Goal: Transaction & Acquisition: Purchase product/service

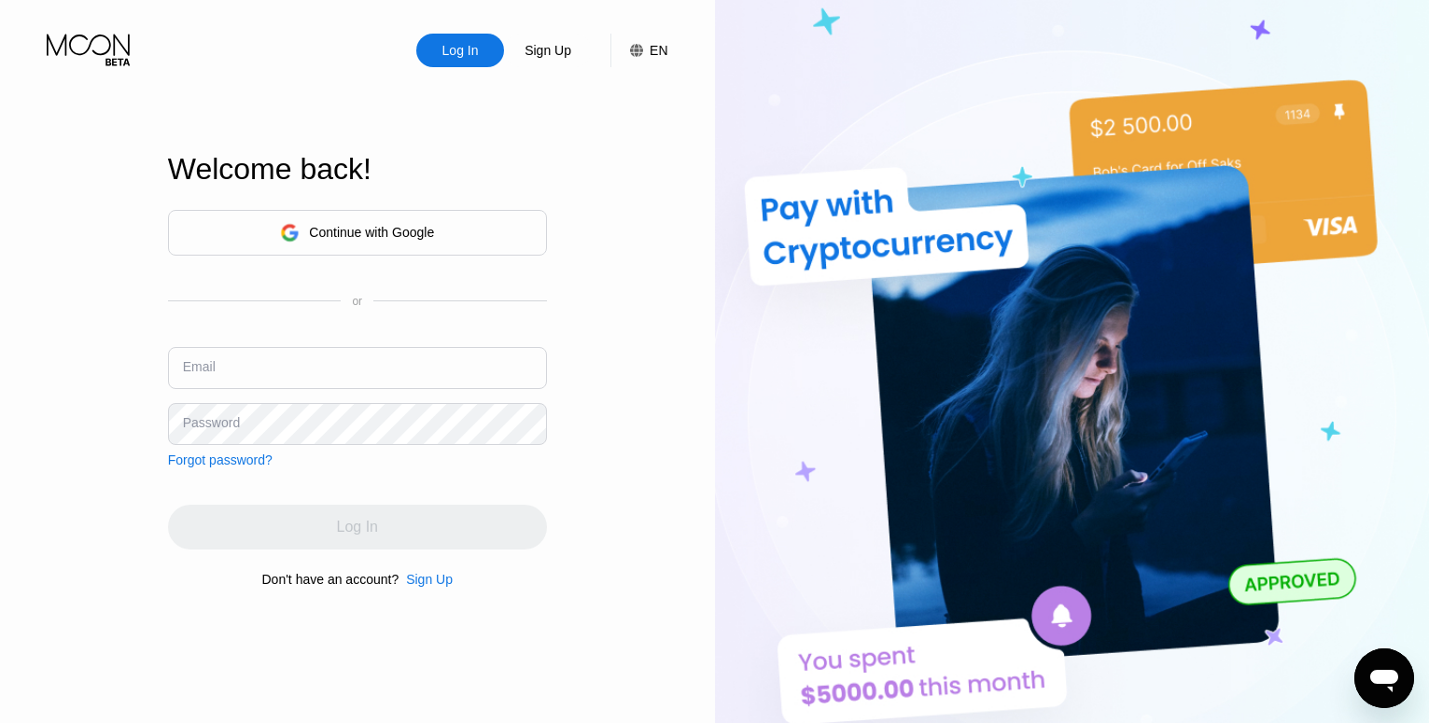
click at [903, 73] on img at bounding box center [1072, 398] width 715 height 796
click at [327, 365] on input "text" at bounding box center [357, 368] width 379 height 42
type input "[EMAIL_ADDRESS][DOMAIN_NAME]"
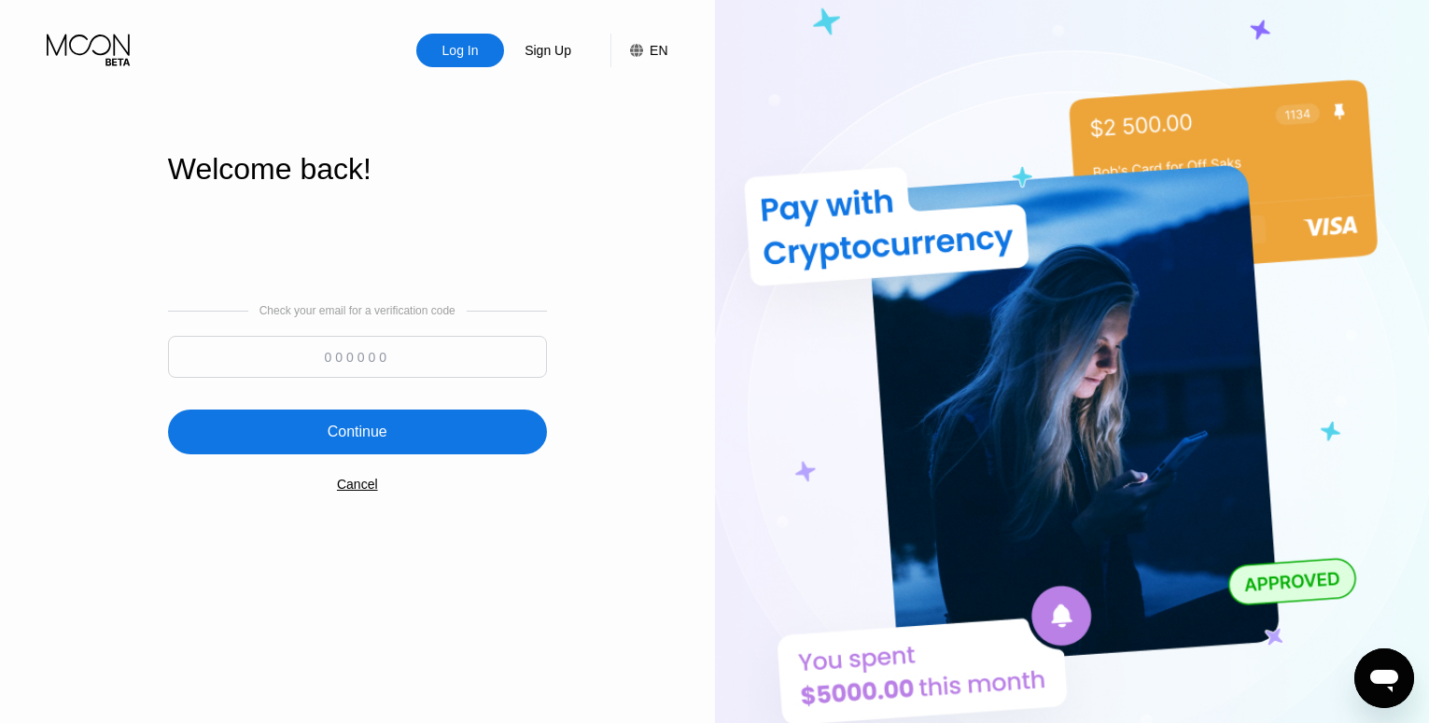
click at [302, 372] on input at bounding box center [357, 357] width 379 height 42
type input "584944"
click at [371, 442] on div "Continue" at bounding box center [358, 432] width 60 height 19
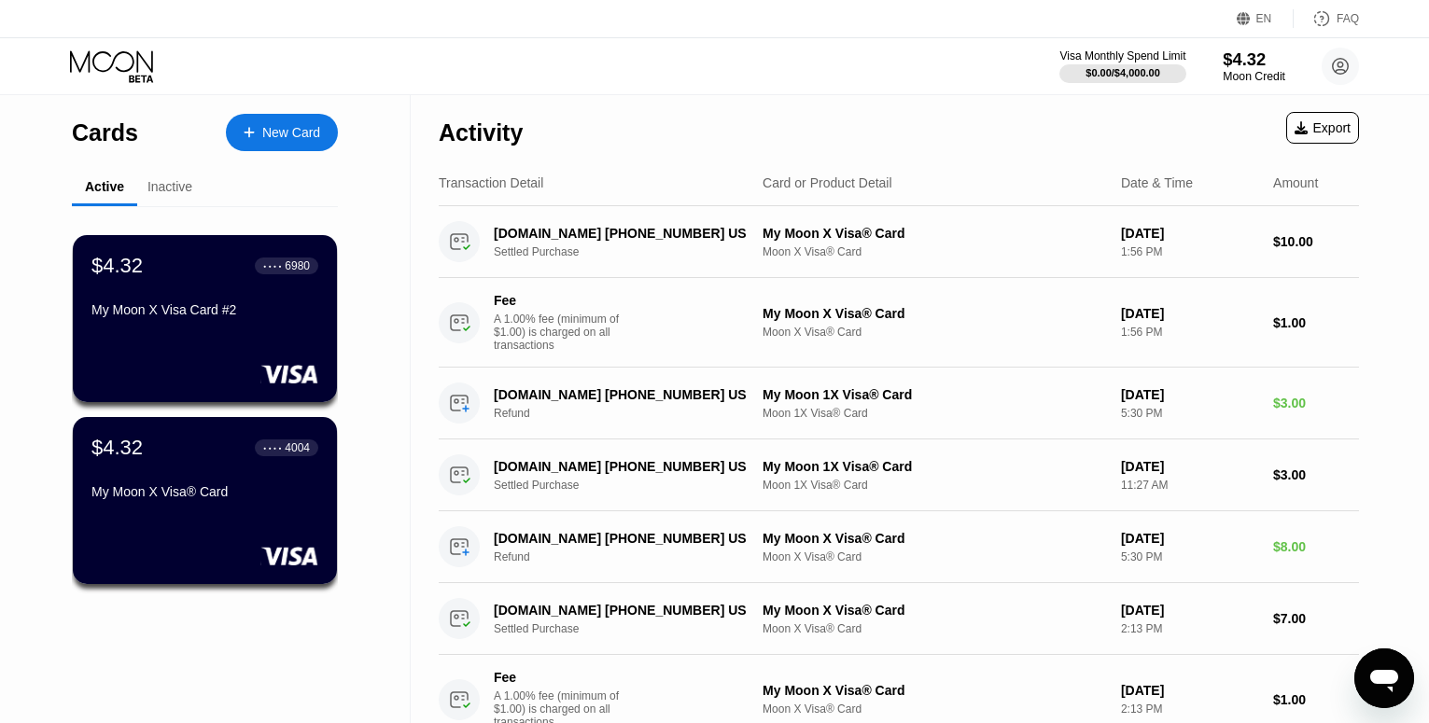
click at [1252, 68] on div "$4.32" at bounding box center [1254, 59] width 63 height 20
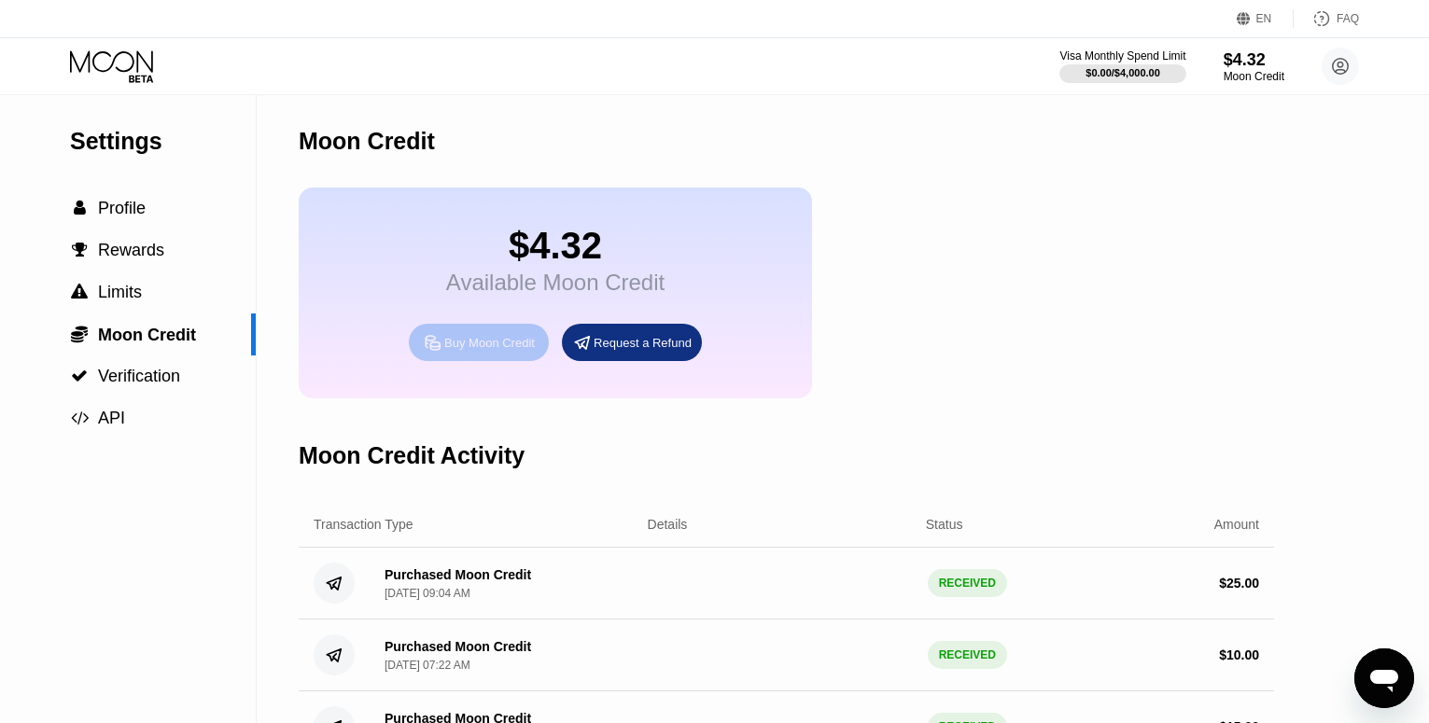
click at [475, 361] on div "Buy Moon Credit" at bounding box center [479, 342] width 140 height 37
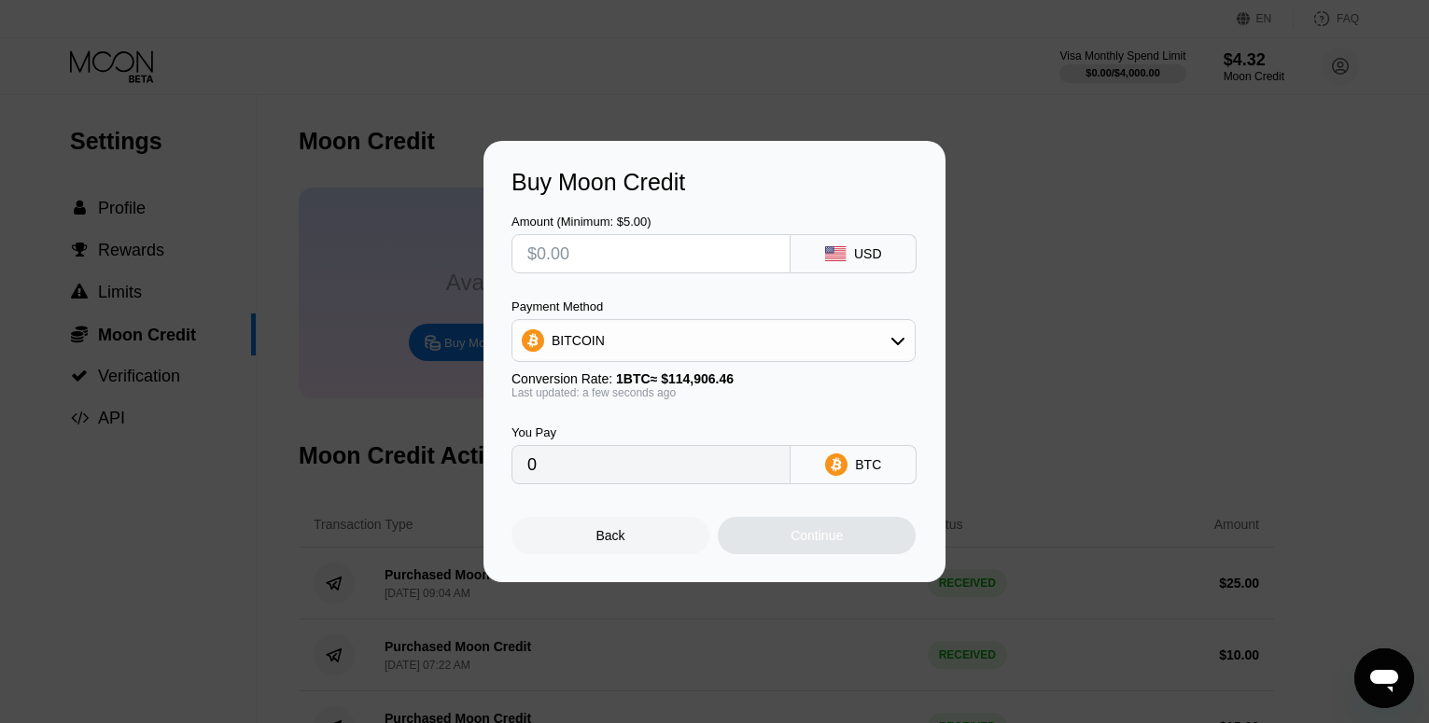
click at [607, 252] on input "text" at bounding box center [650, 253] width 247 height 37
click at [716, 98] on div at bounding box center [721, 361] width 1443 height 723
click at [667, 251] on input "text" at bounding box center [650, 253] width 247 height 37
click at [767, 52] on div at bounding box center [721, 361] width 1443 height 723
click at [615, 543] on div "Back" at bounding box center [610, 535] width 29 height 15
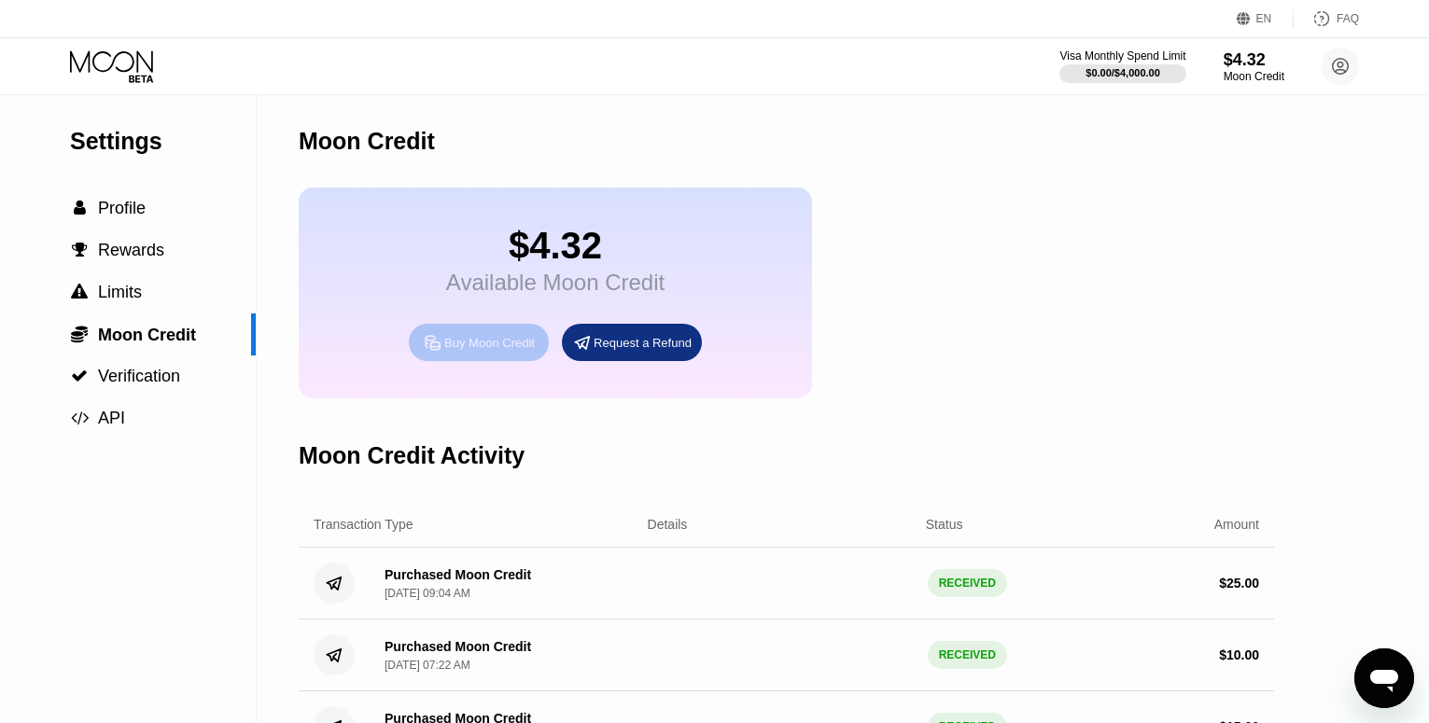
click at [513, 351] on div "Buy Moon Credit" at bounding box center [489, 343] width 91 height 16
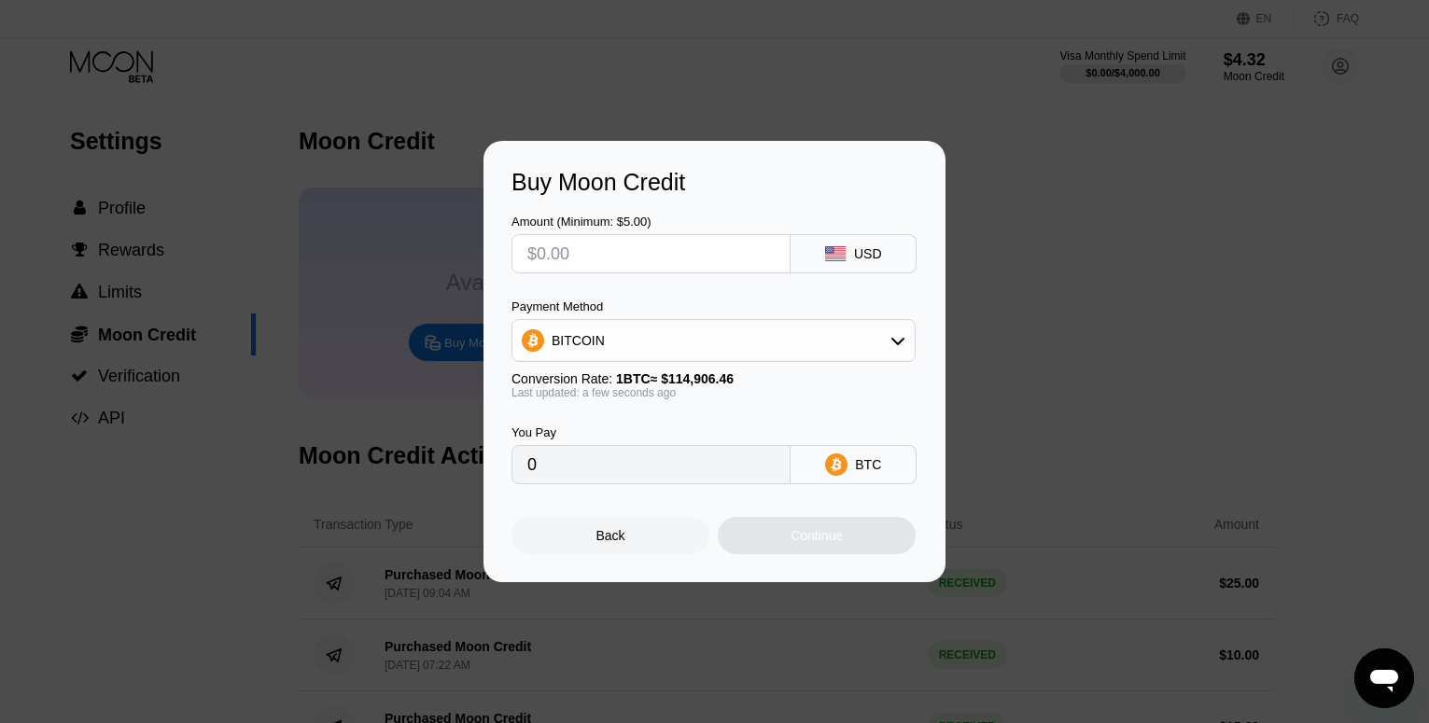
click at [602, 260] on input "text" at bounding box center [650, 253] width 247 height 37
type input "$7"
type input "0.00006092"
type input "$7"
click at [746, 331] on div "BITCOIN" at bounding box center [713, 340] width 402 height 37
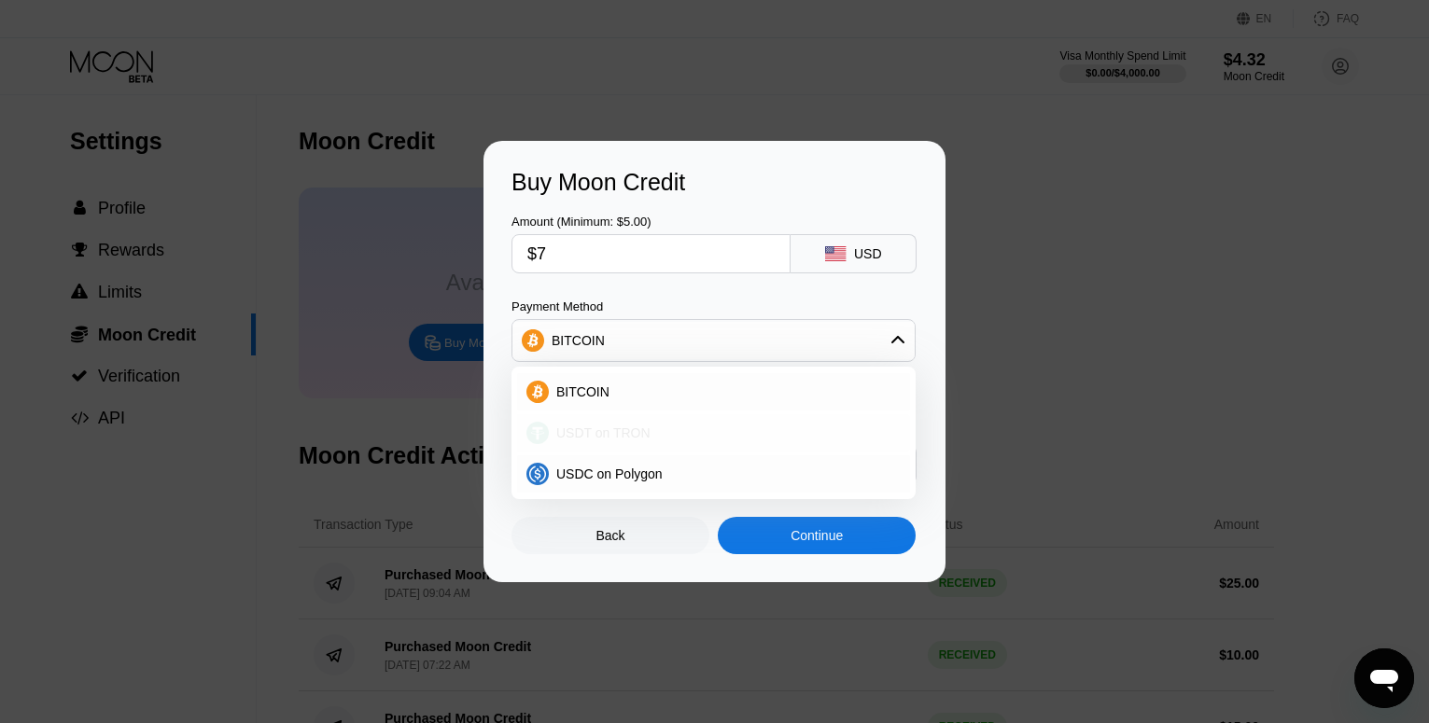
click at [682, 437] on div "USDT on TRON" at bounding box center [725, 433] width 352 height 15
type input "7.07"
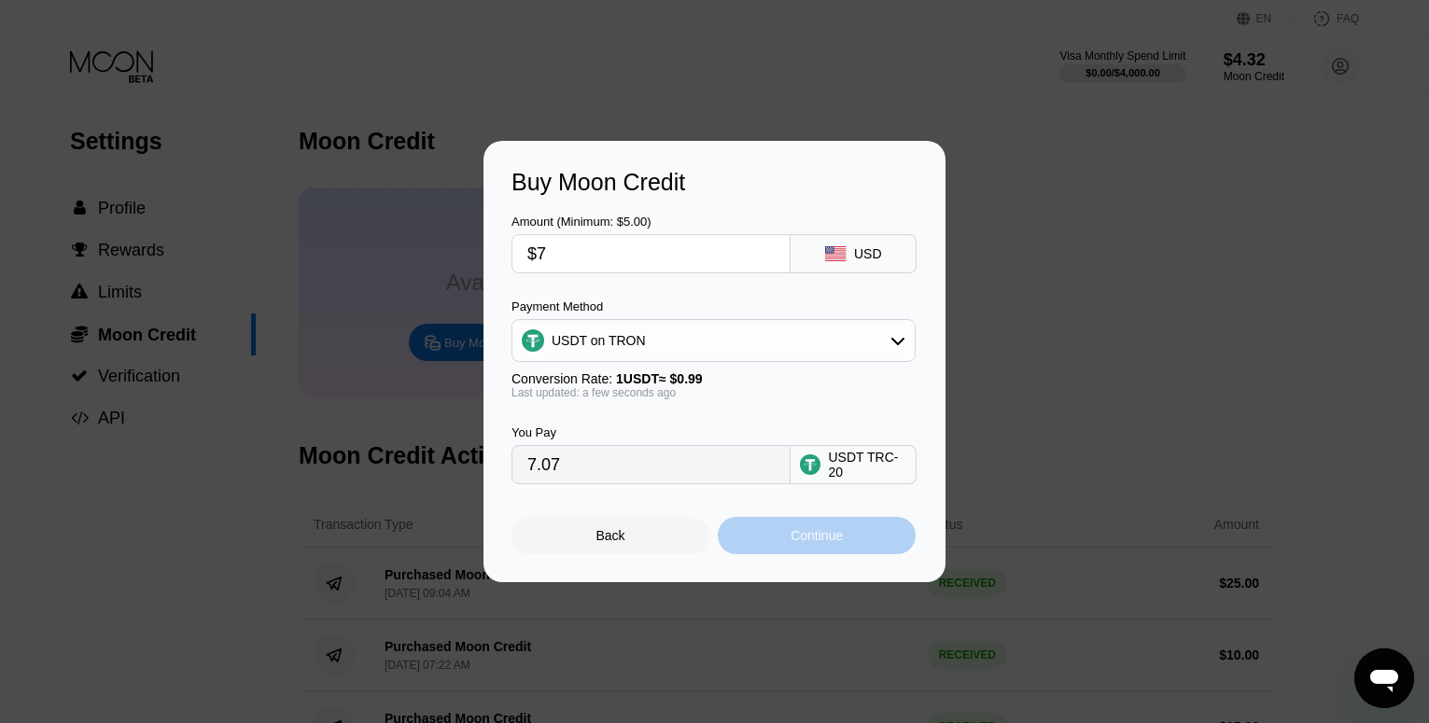
click at [849, 540] on div "Continue" at bounding box center [817, 535] width 198 height 37
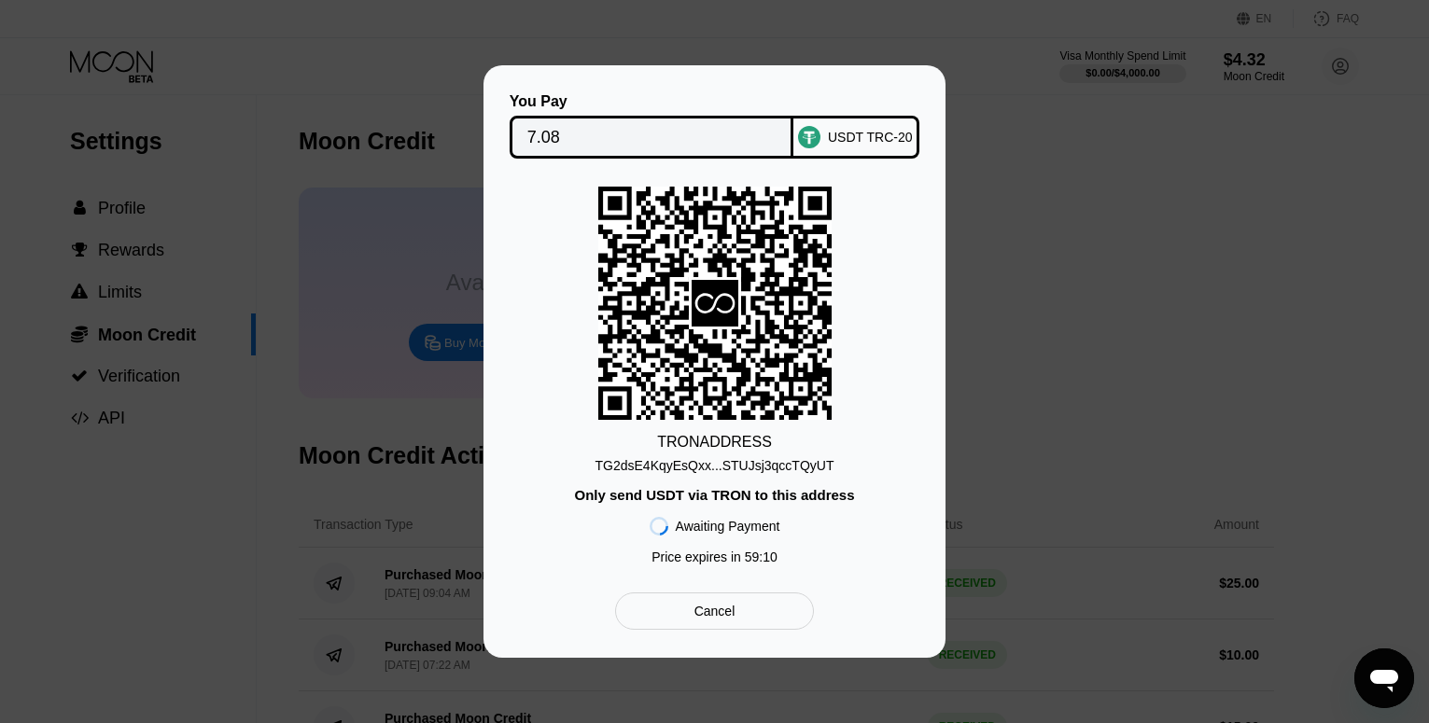
click at [752, 464] on div "TG2dsE4KqyEsQxx...STUJsj3qccTQyUT" at bounding box center [715, 465] width 239 height 15
click at [920, 347] on div "You Pay 7.08 USDT TRC-20 TRON ADDRESS TG2dsE4KqyEsQxx...STUJsj3qccTQyUT Only se…" at bounding box center [715, 361] width 462 height 593
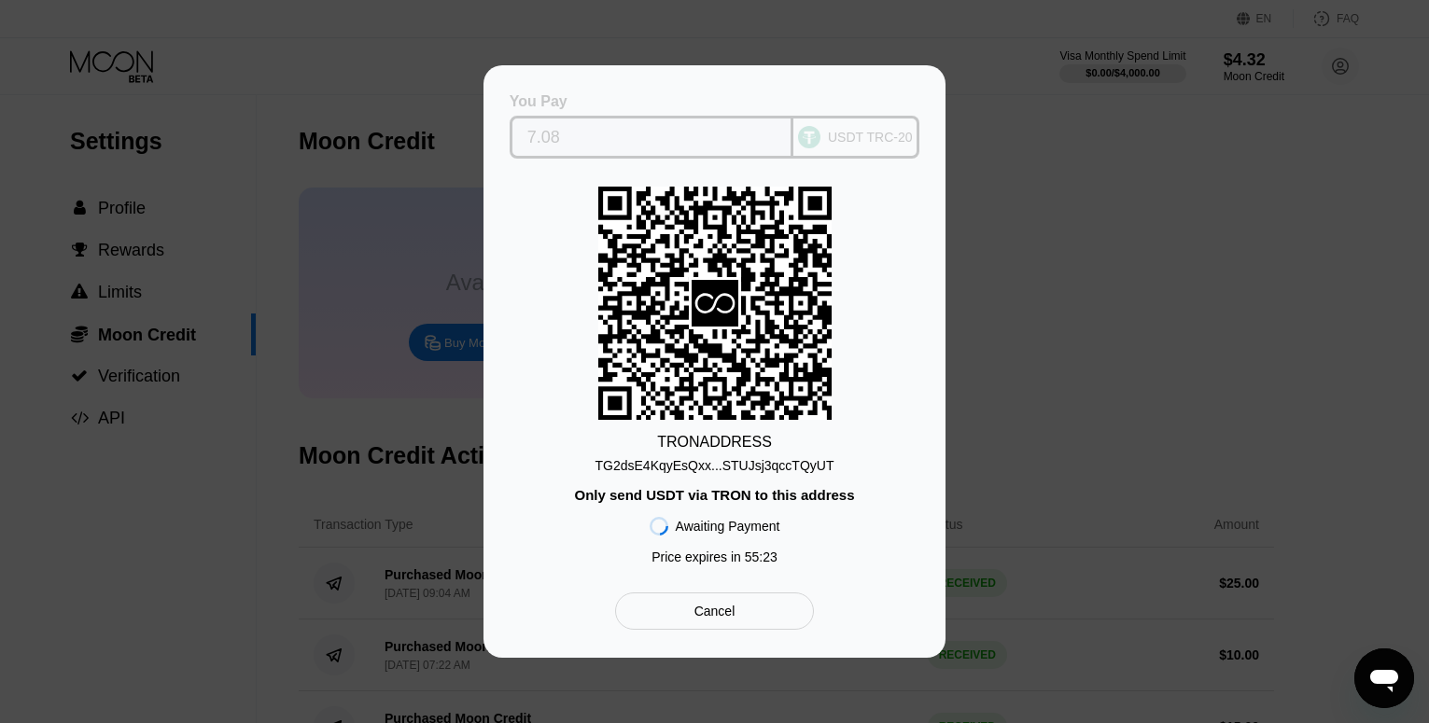
click at [578, 131] on input "7.08" at bounding box center [651, 137] width 249 height 37
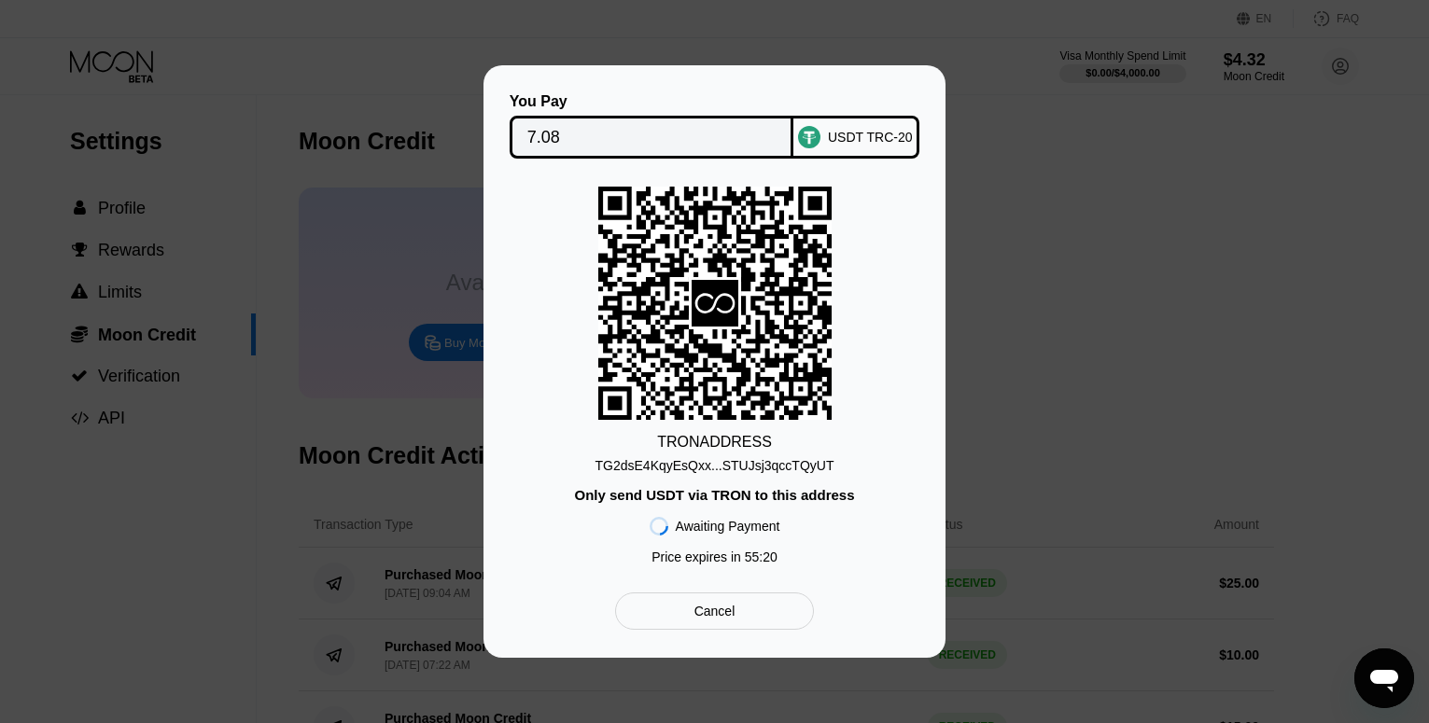
click at [756, 614] on div "Cancel" at bounding box center [714, 611] width 199 height 37
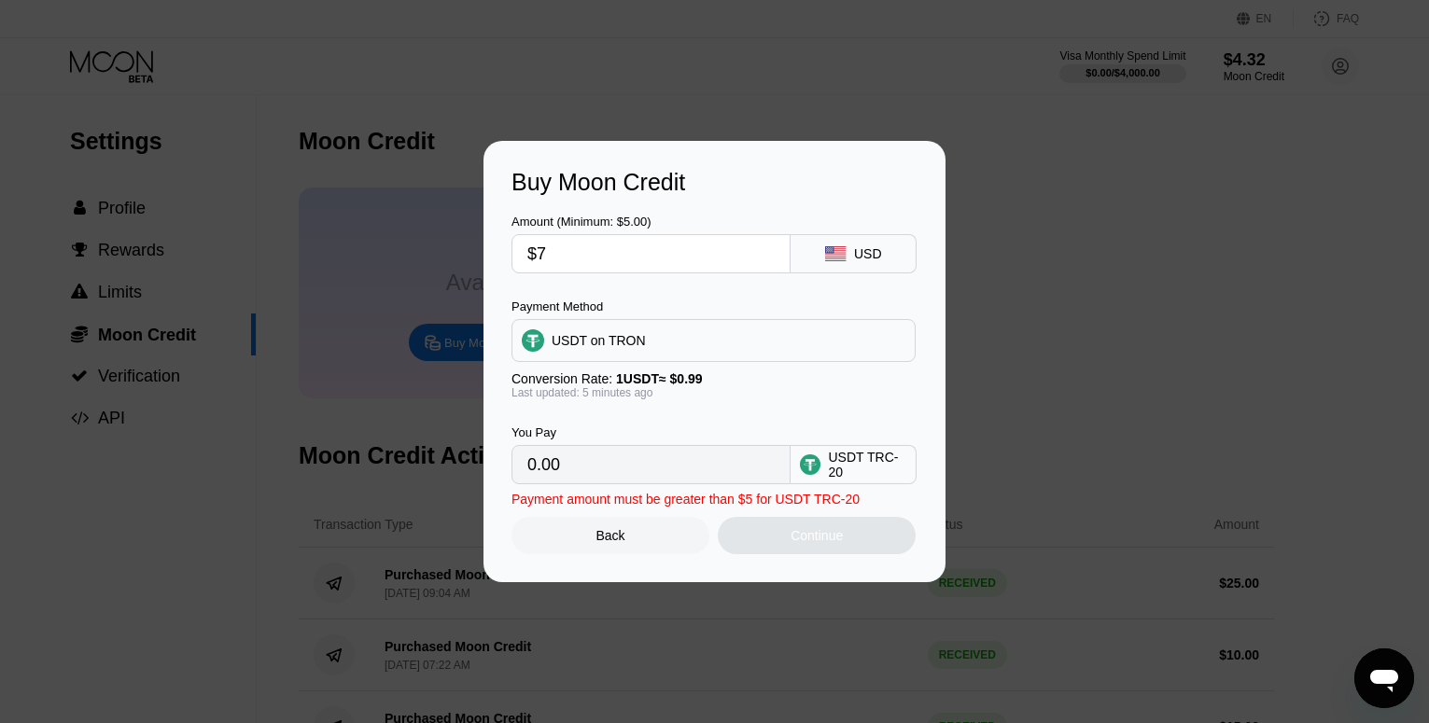
type input "7.07"
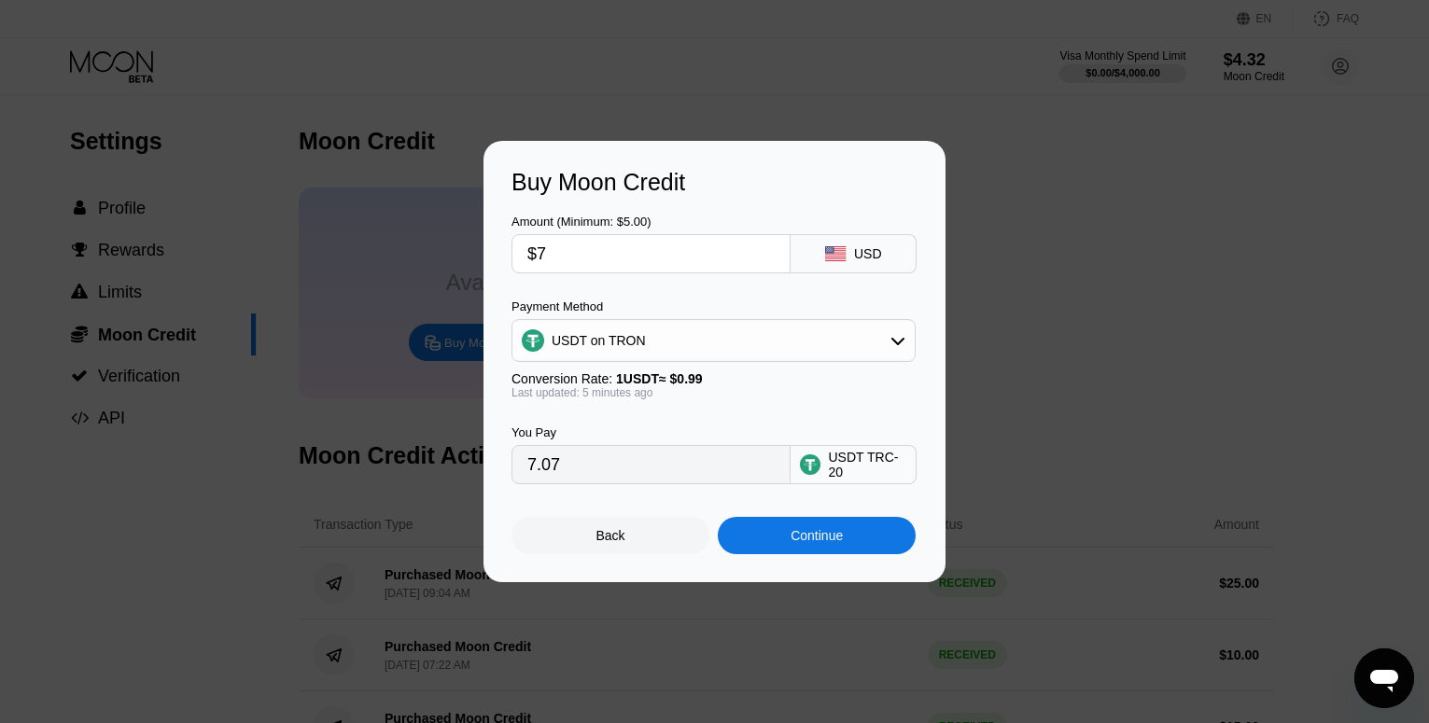
click at [586, 246] on input "$7" at bounding box center [650, 253] width 247 height 37
type input "0.00"
type input "$6"
type input "6.06"
type input "$6"
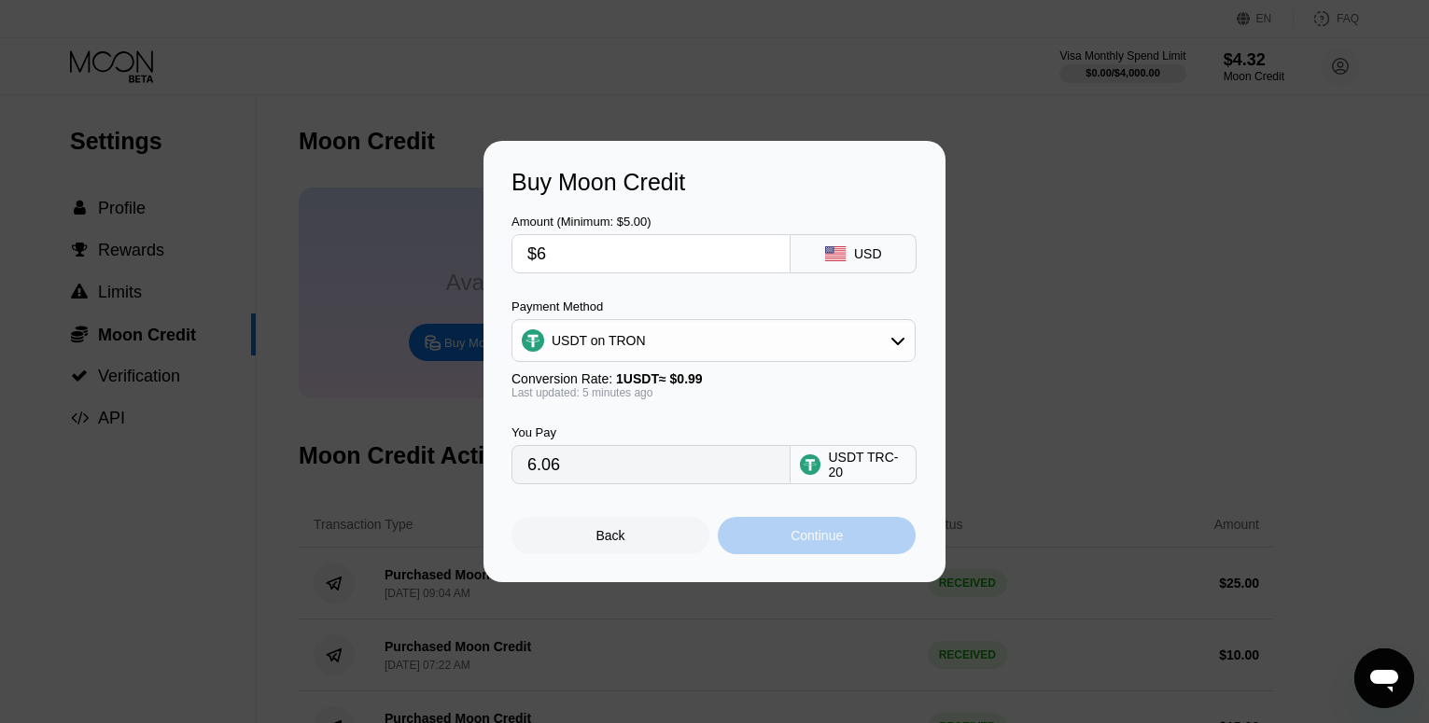
click at [835, 543] on div "Continue" at bounding box center [817, 535] width 52 height 15
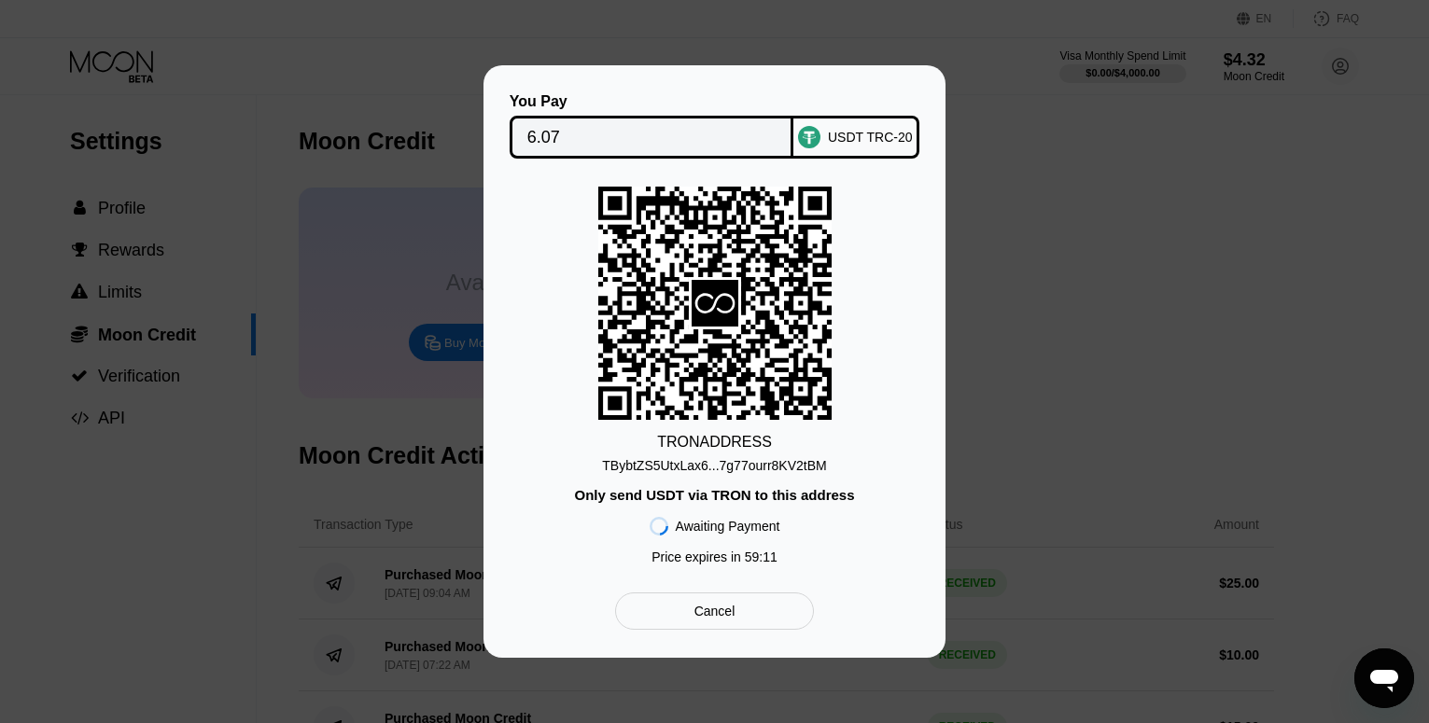
click at [741, 465] on div "TBybtZS5UtxLax6...7g77ourr8KV2tBM" at bounding box center [714, 465] width 224 height 15
click at [1032, 230] on div "You Pay 6.07 USDT TRC-20 TRON ADDRESS TBybtZS5UtxLax6...7g77ourr8KV2tBM Only se…" at bounding box center [714, 361] width 1429 height 593
click at [865, 31] on div at bounding box center [721, 361] width 1443 height 723
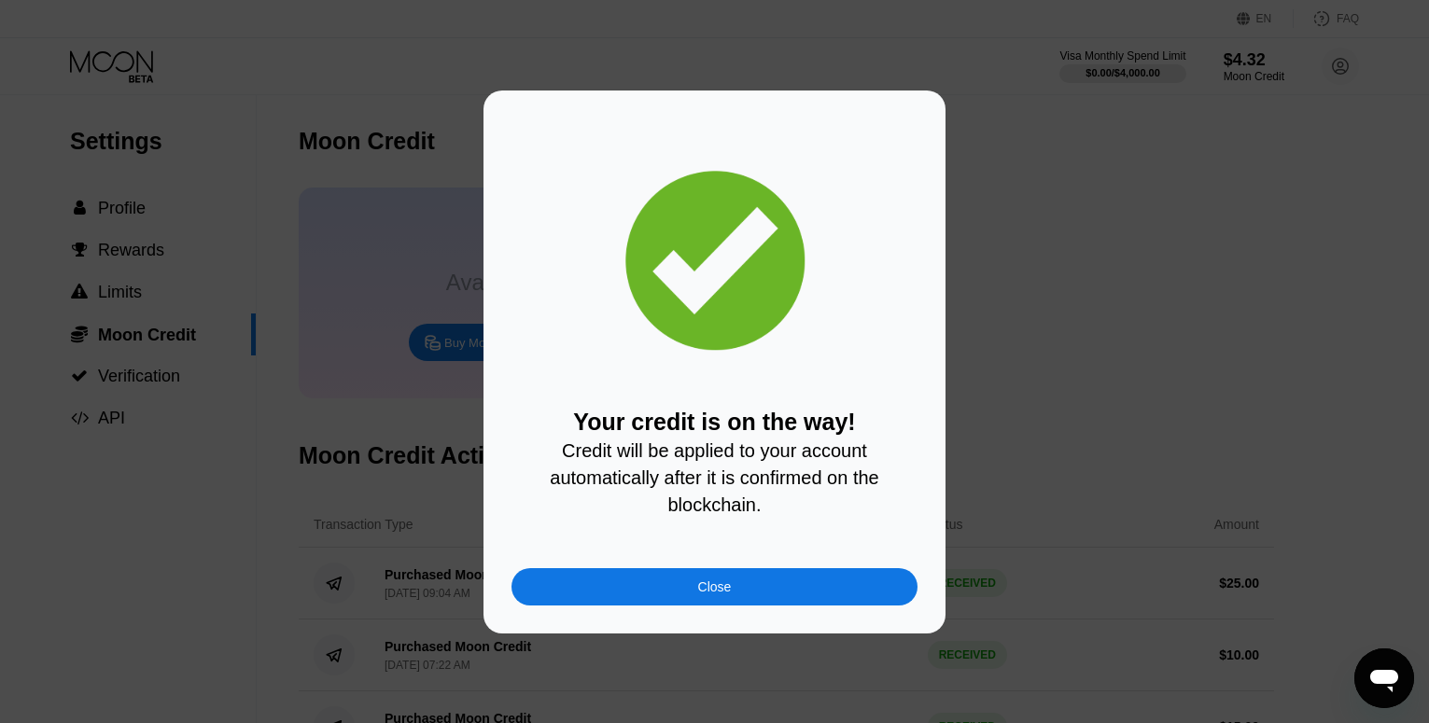
click at [658, 599] on div "Close" at bounding box center [715, 586] width 406 height 37
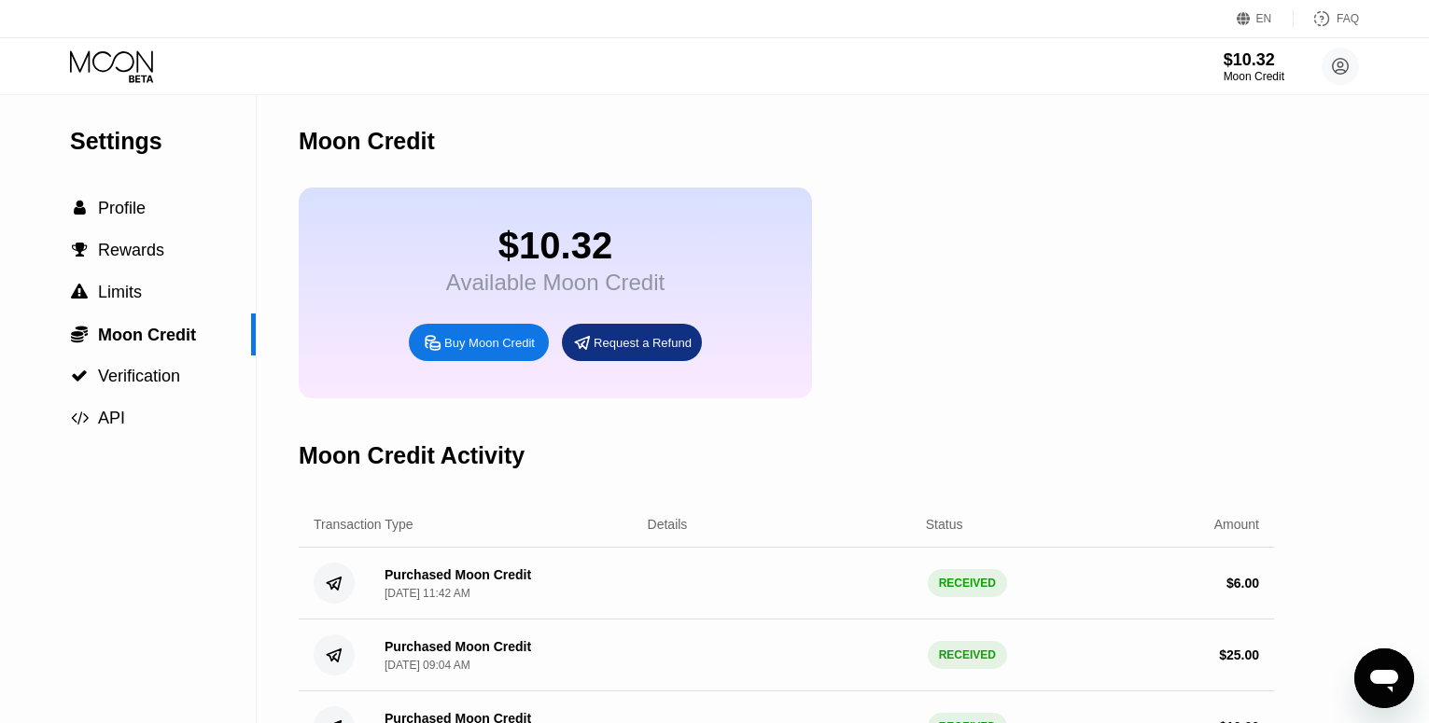
click at [444, 351] on div "Buy Moon Credit" at bounding box center [489, 343] width 91 height 16
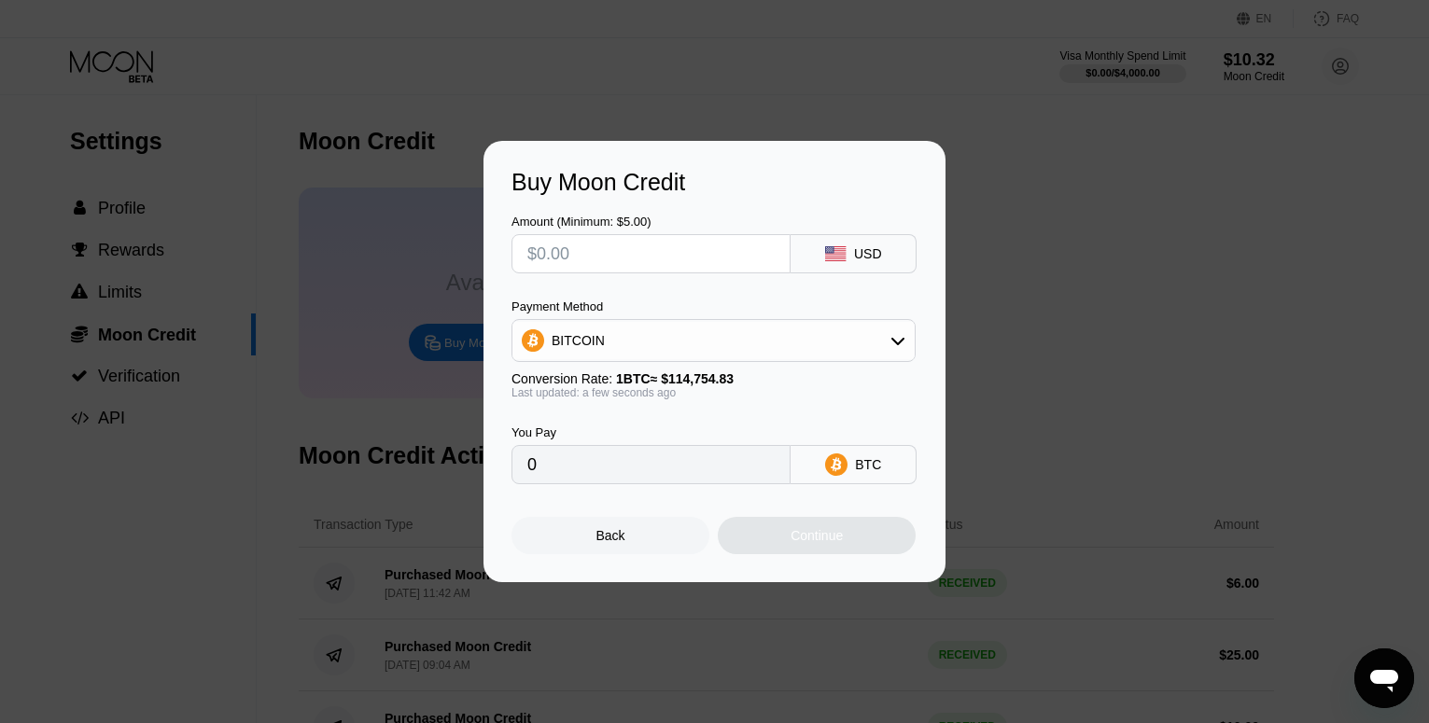
click at [899, 334] on icon at bounding box center [898, 340] width 15 height 15
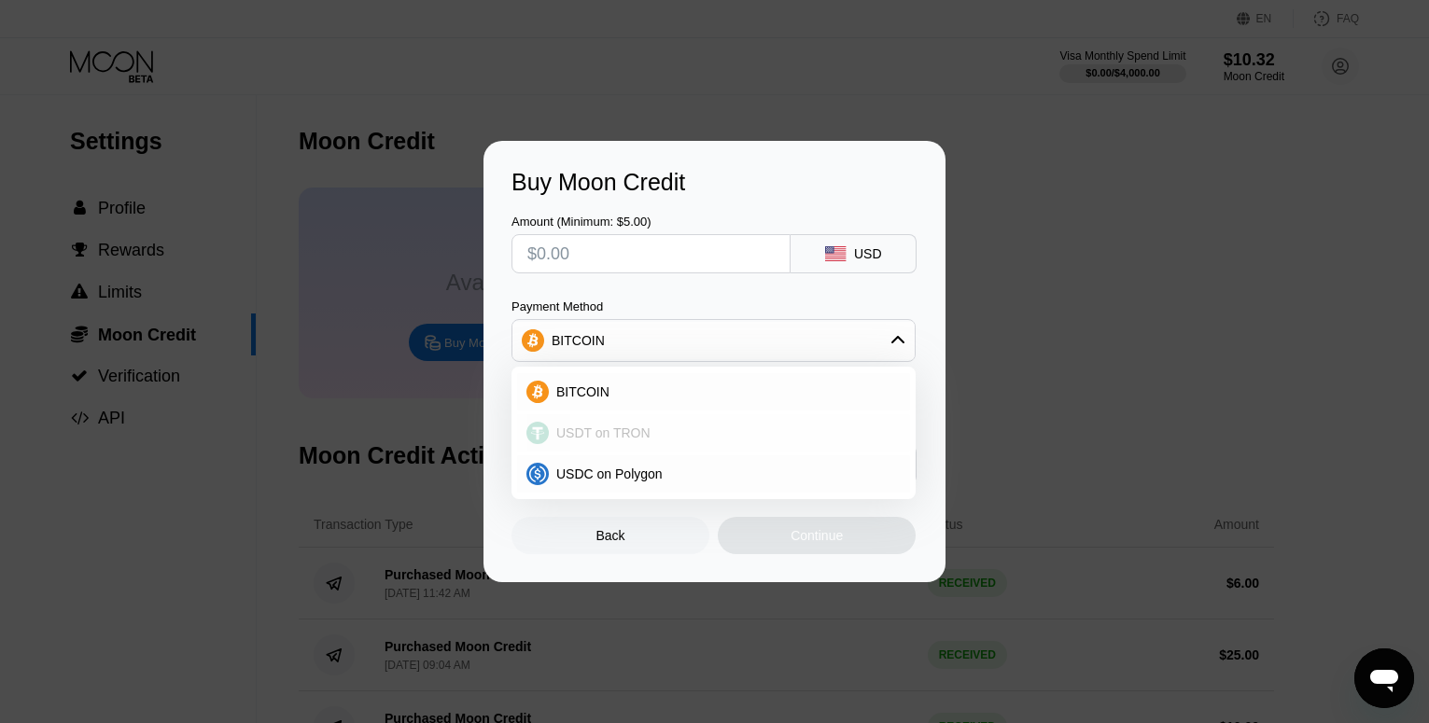
click at [745, 439] on div "USDT on TRON" at bounding box center [725, 433] width 352 height 15
type input "0.00"
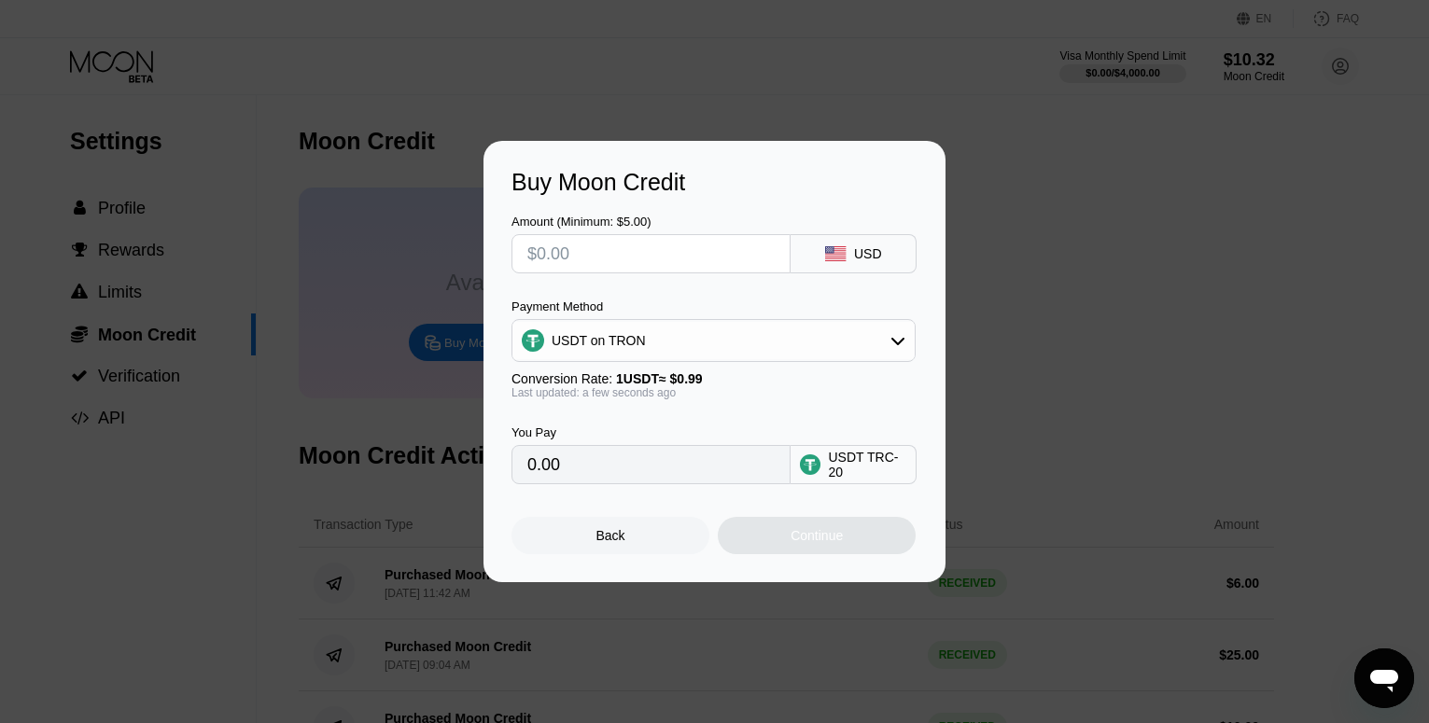
click at [625, 262] on input "text" at bounding box center [650, 253] width 247 height 37
type input "$3"
type input "3.03"
type input "0.00"
type input "$5"
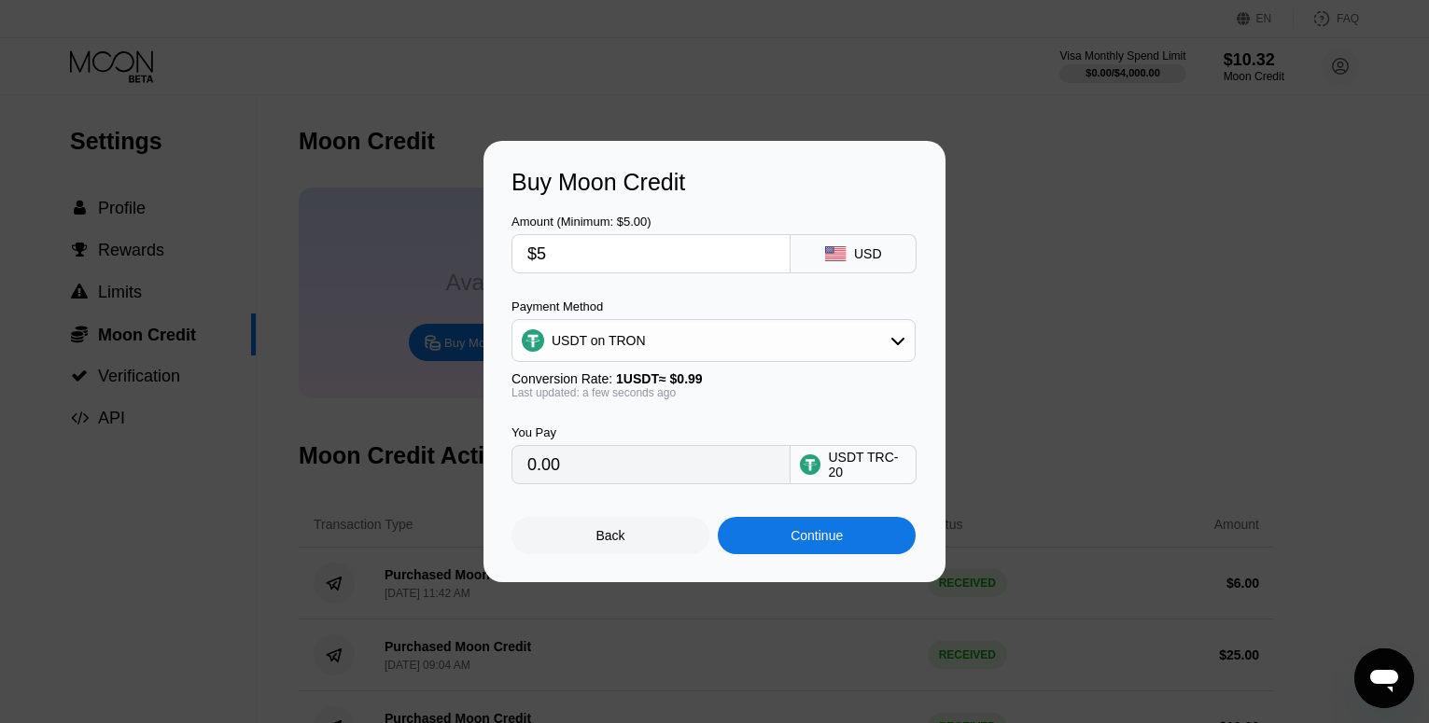
type input "5.05"
type input "$5"
click at [667, 334] on div "USDT on TRON" at bounding box center [713, 340] width 402 height 37
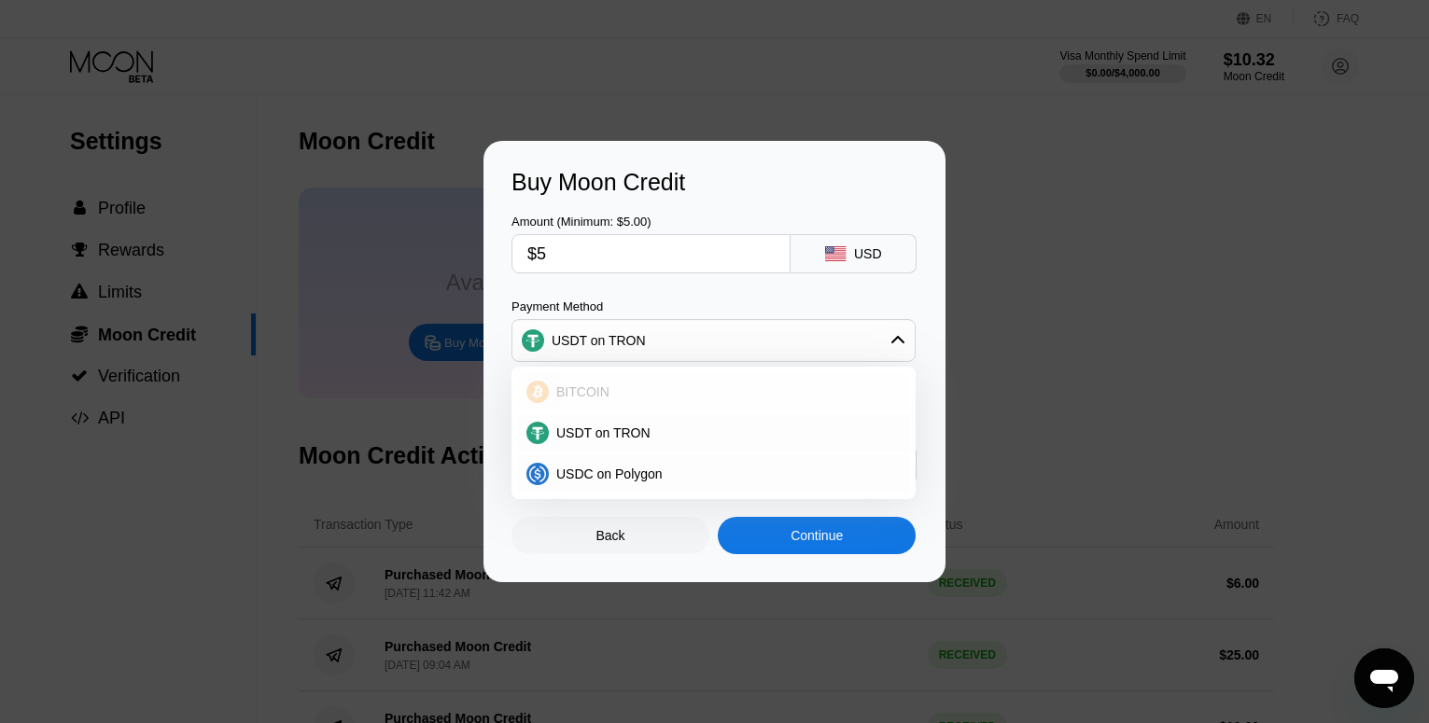
click at [639, 392] on div "BITCOIN" at bounding box center [725, 392] width 352 height 15
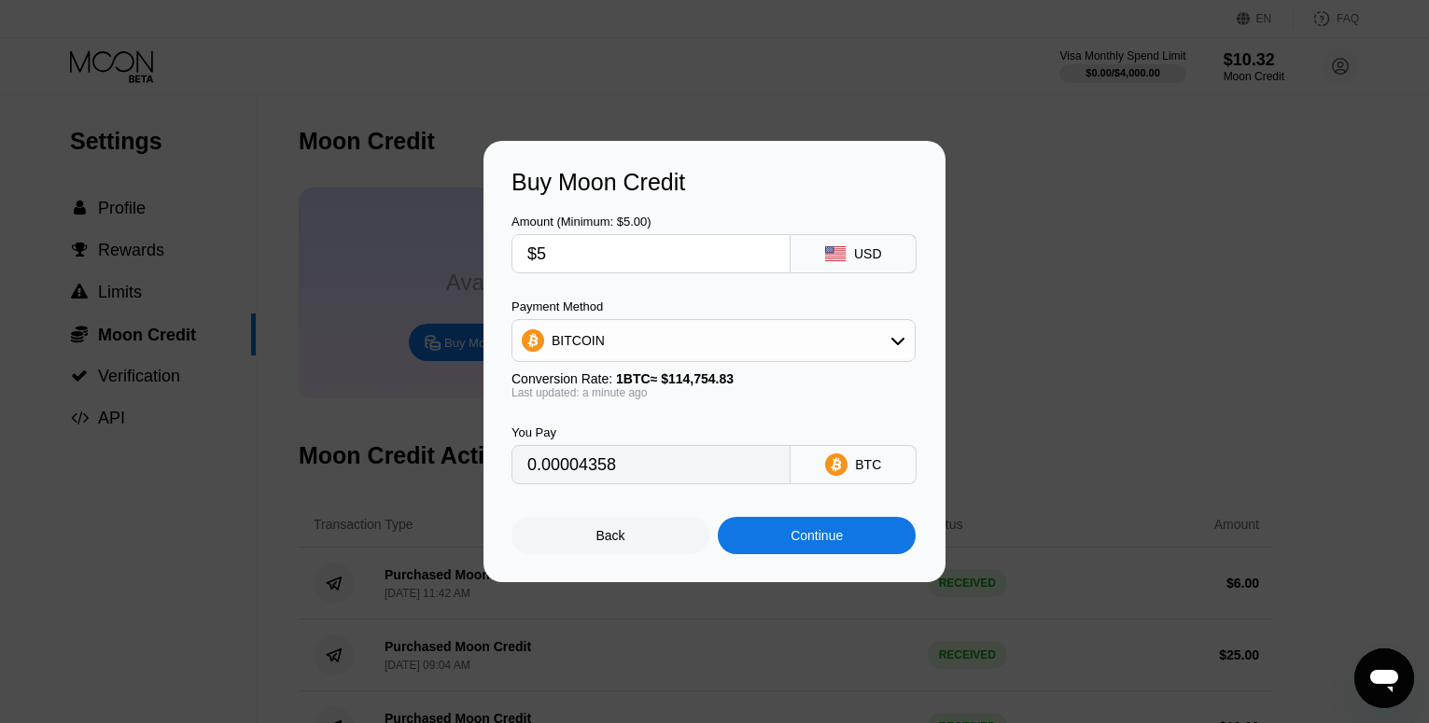
click at [891, 340] on icon at bounding box center [898, 340] width 15 height 15
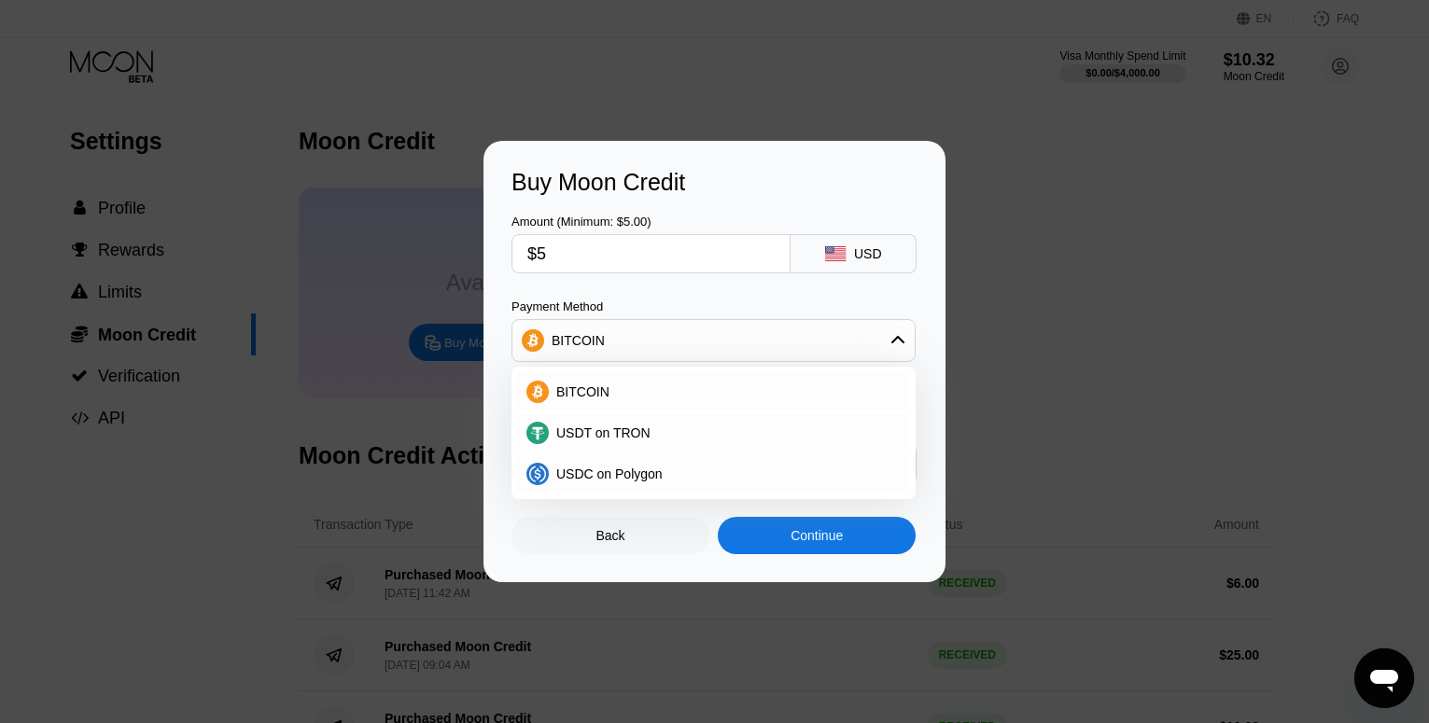
type input "0.00004358"
click at [557, 256] on input "$5" at bounding box center [650, 253] width 247 height 37
type input "0"
type input "$12"
type input "0.00010458"
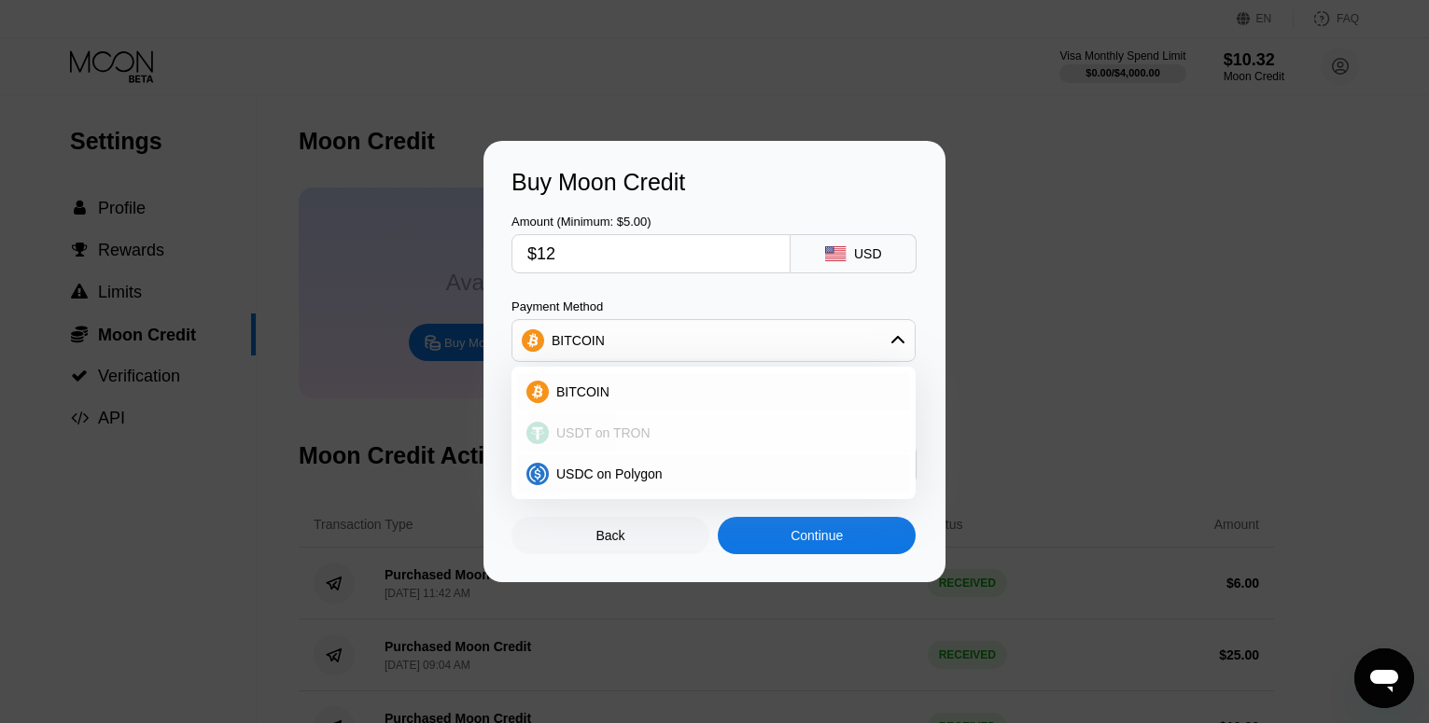
type input "$12"
click at [597, 444] on div "USDT on TRON" at bounding box center [713, 432] width 393 height 37
type input "12.12"
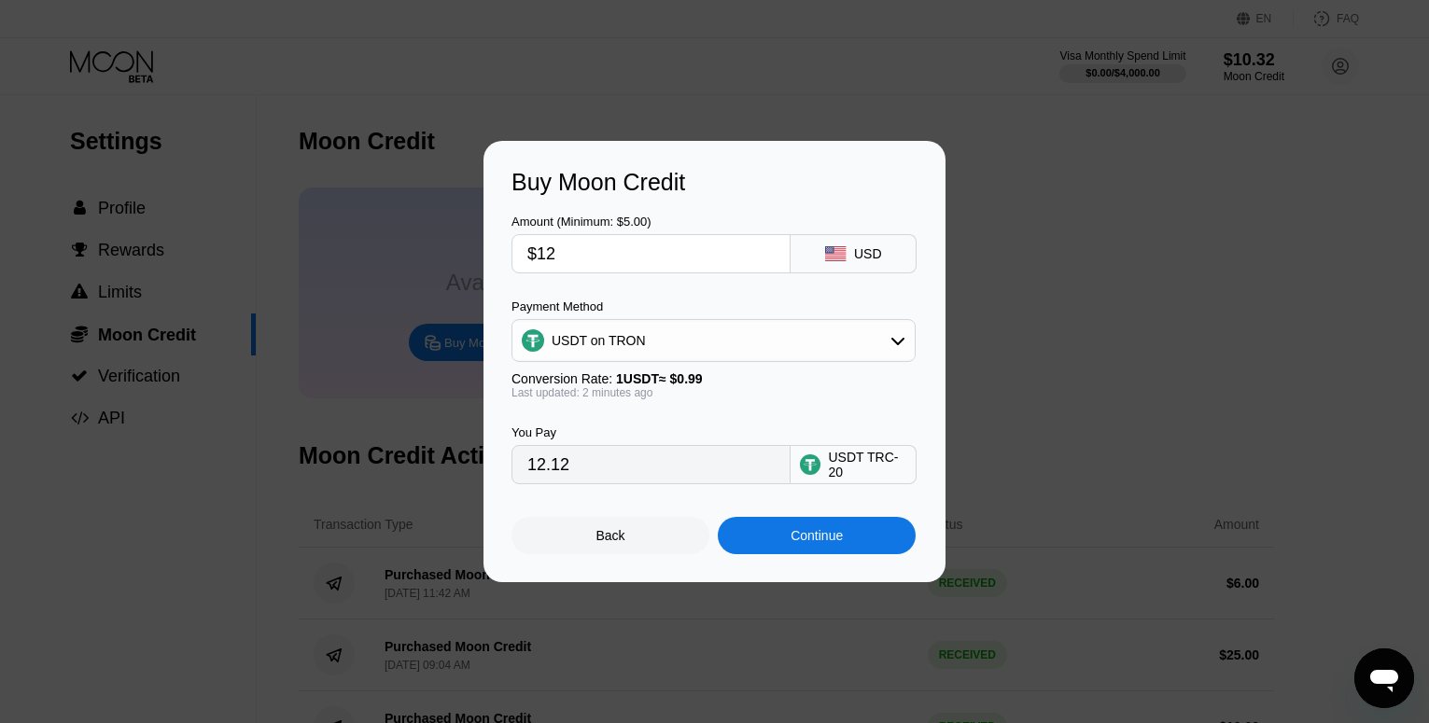
click at [558, 245] on input "$12" at bounding box center [650, 253] width 247 height 37
type input "$1"
type input "1.01"
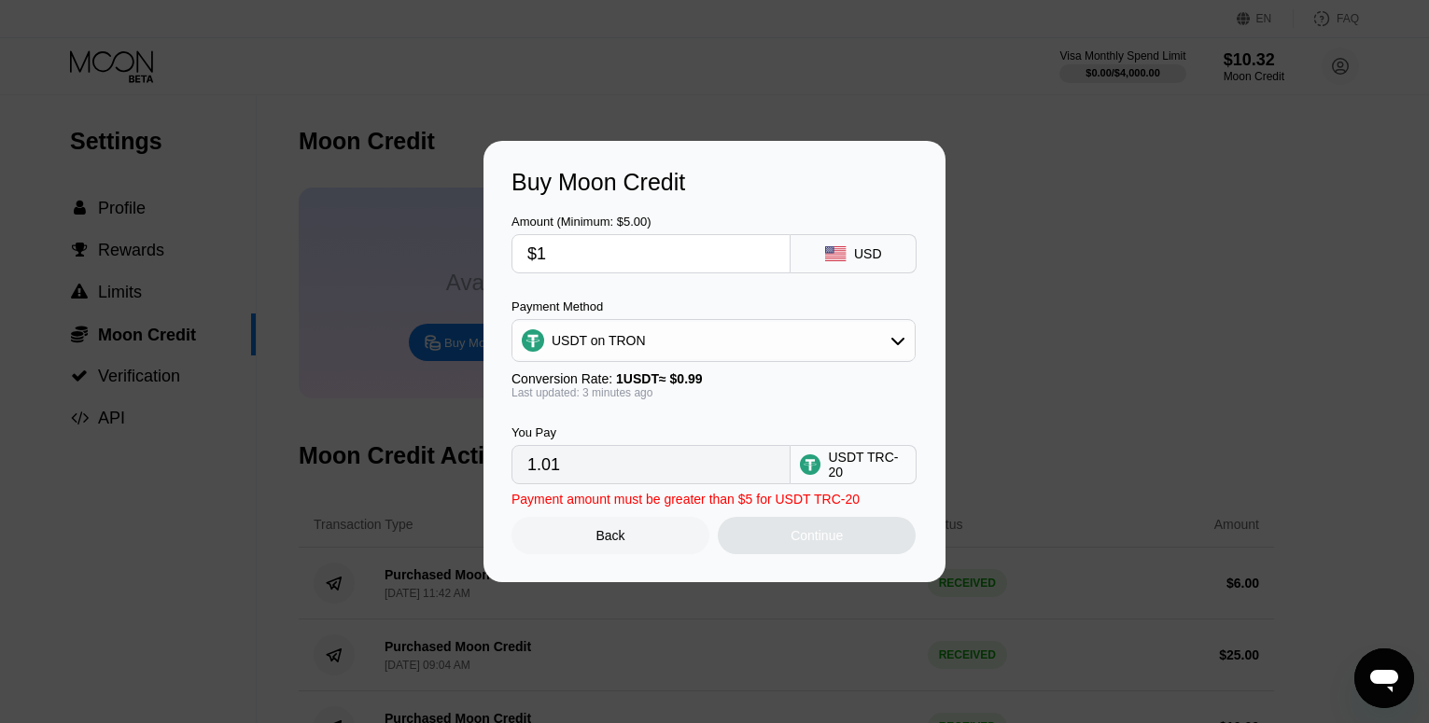
type input "$13"
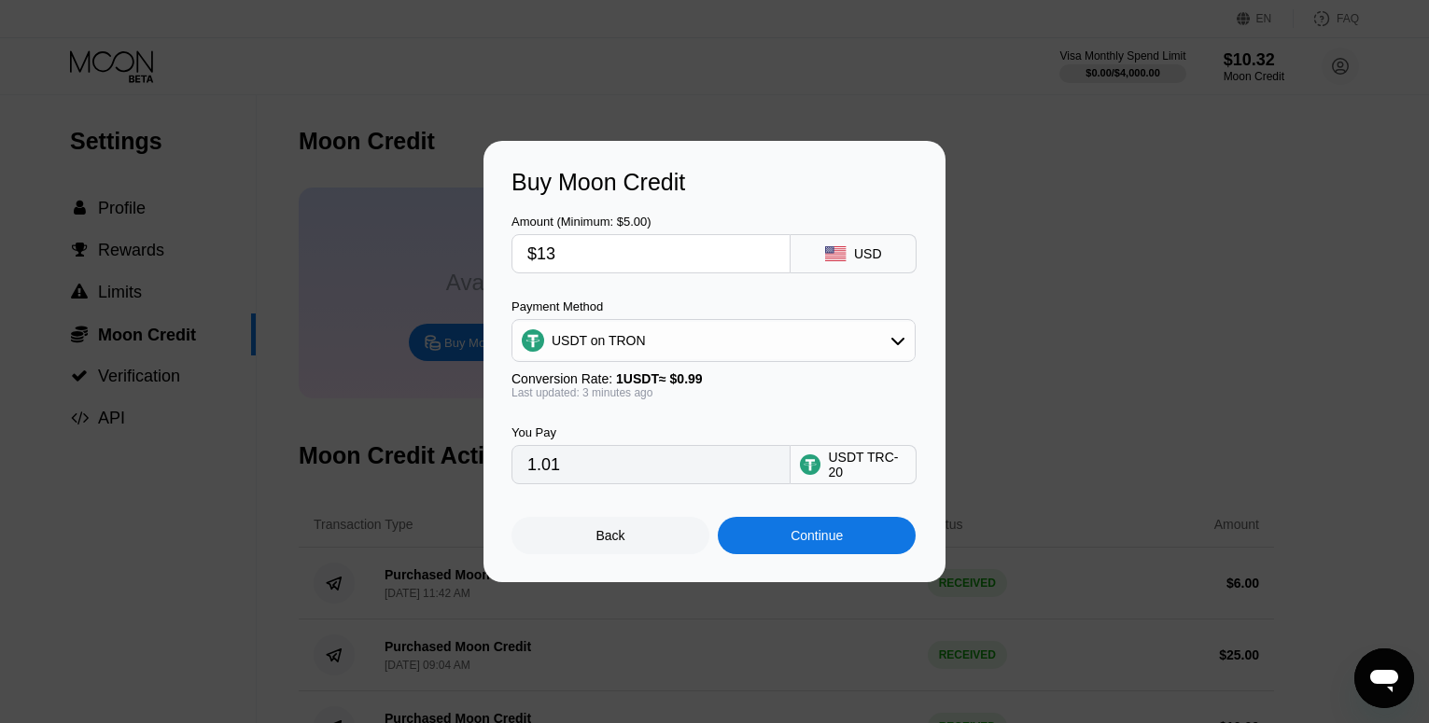
type input "13.13"
type input "$13"
click at [793, 532] on div "Continue" at bounding box center [817, 535] width 198 height 37
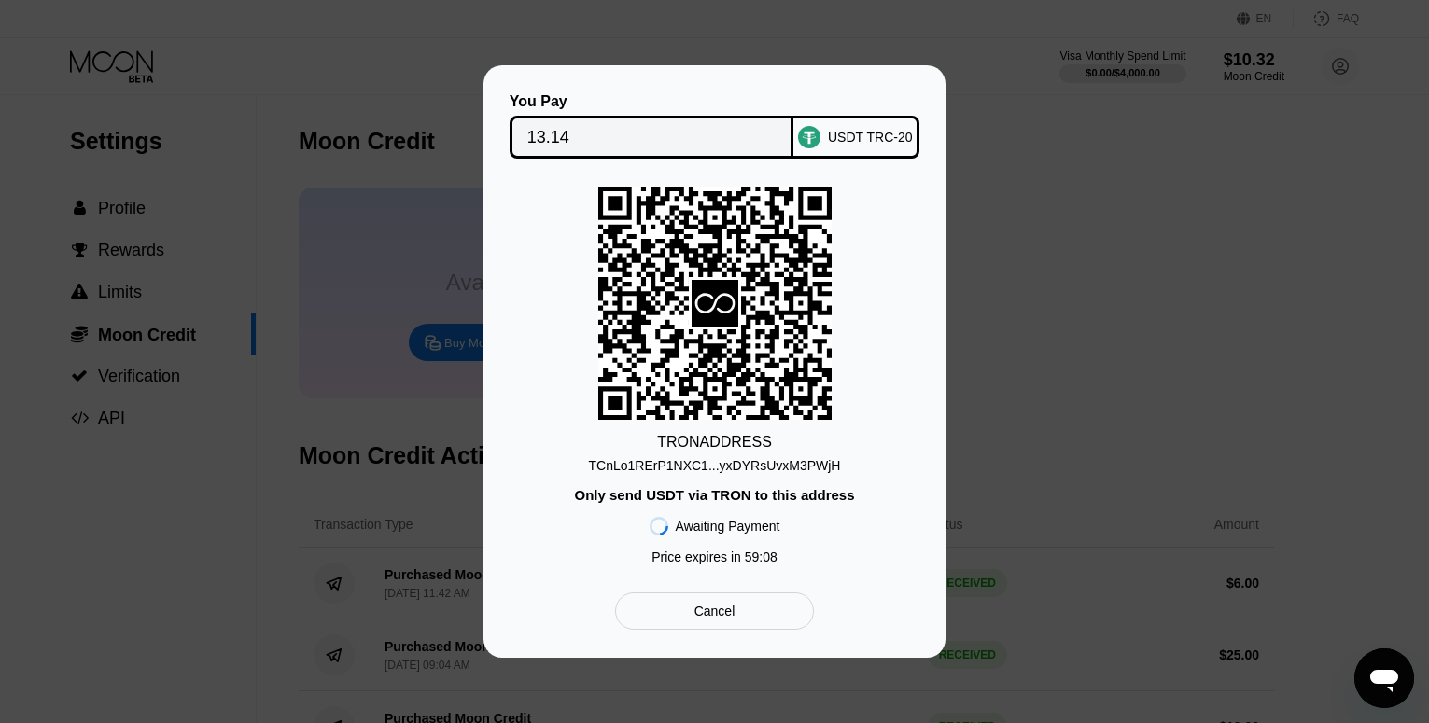
click at [720, 470] on div "TCnLo1RErP1NXC1...yxDYRsUvxM3PWjH" at bounding box center [715, 465] width 252 height 15
click at [885, 409] on div "TRON ADDRESS TCnLo1RErP1NXC1...yxDYRsUvxM3PWjH Only send USDT via TRON to this …" at bounding box center [715, 380] width 406 height 387
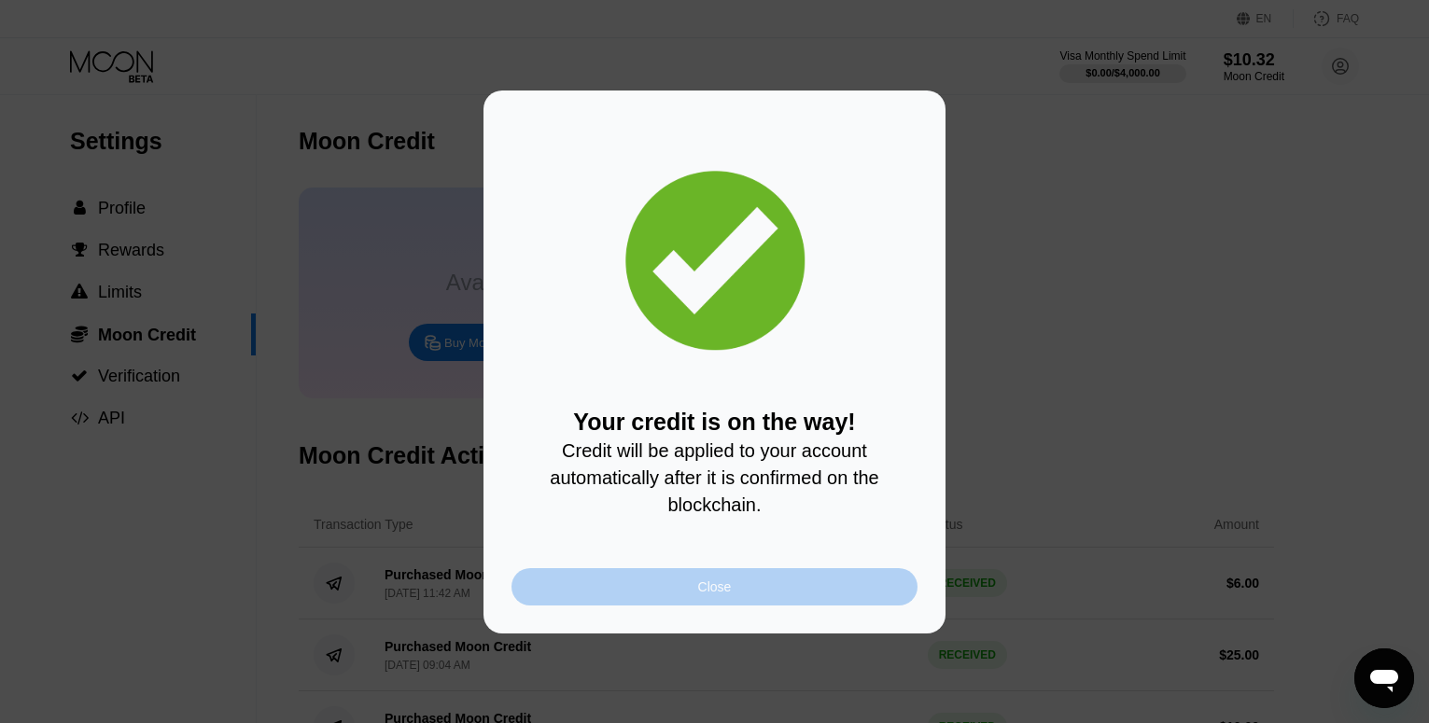
click at [773, 591] on div "Close" at bounding box center [715, 586] width 406 height 37
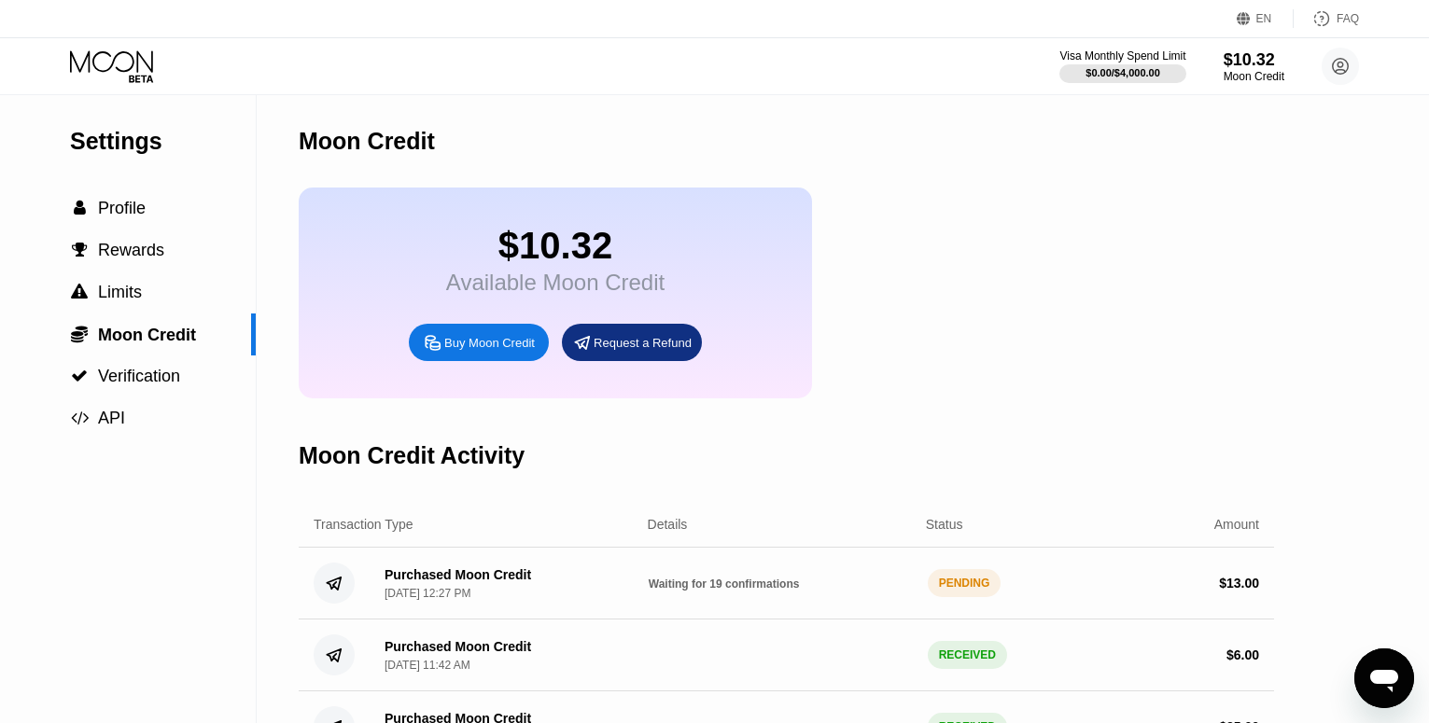
click at [106, 59] on icon at bounding box center [113, 66] width 87 height 33
